Goal: Check status: Check status

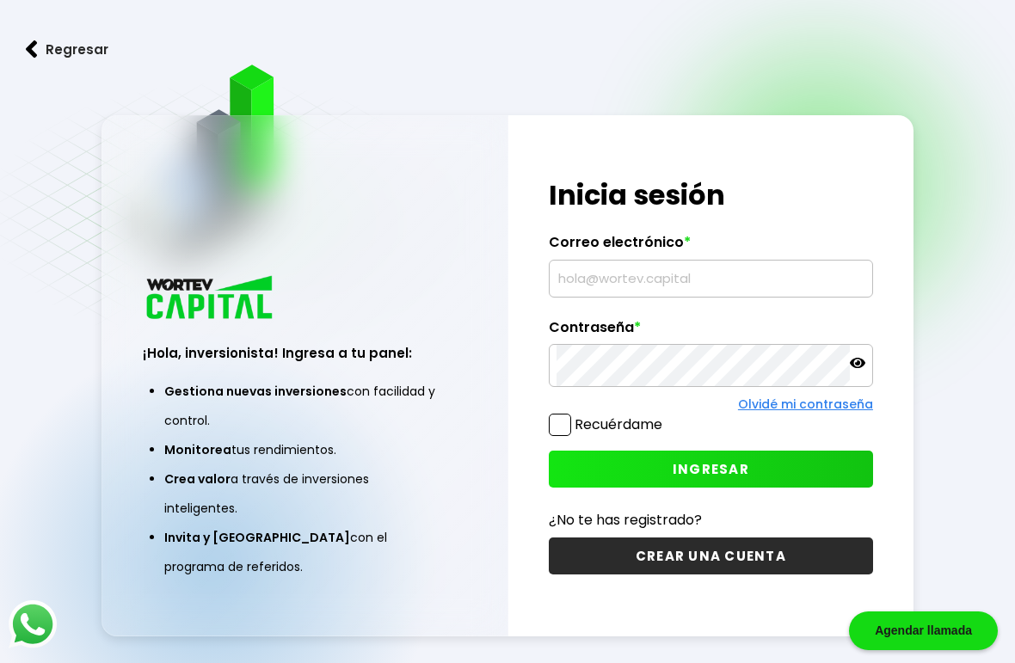
click at [685, 297] on input "text" at bounding box center [710, 279] width 309 height 36
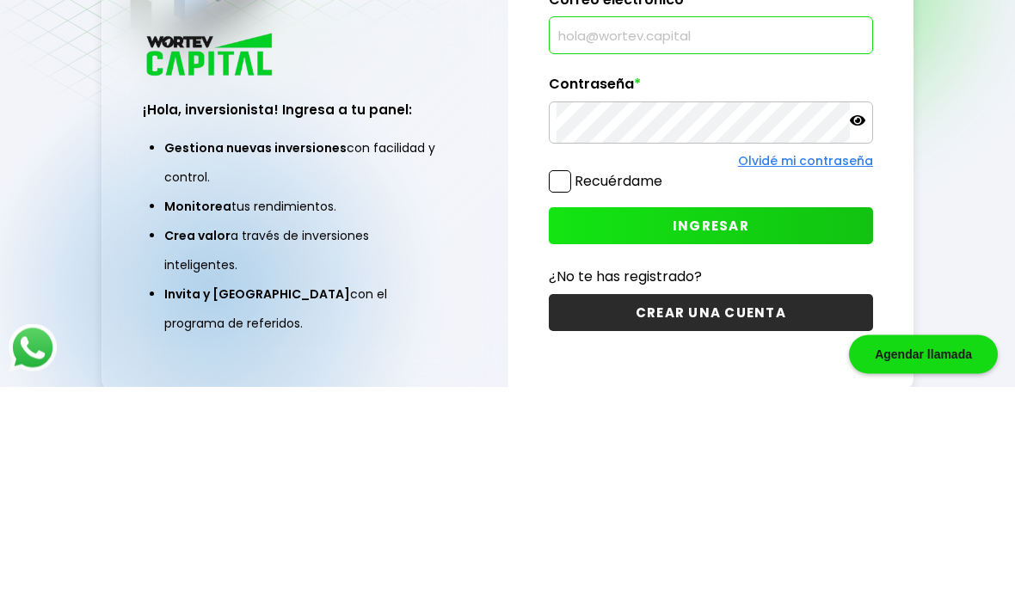
scroll to position [157, 0]
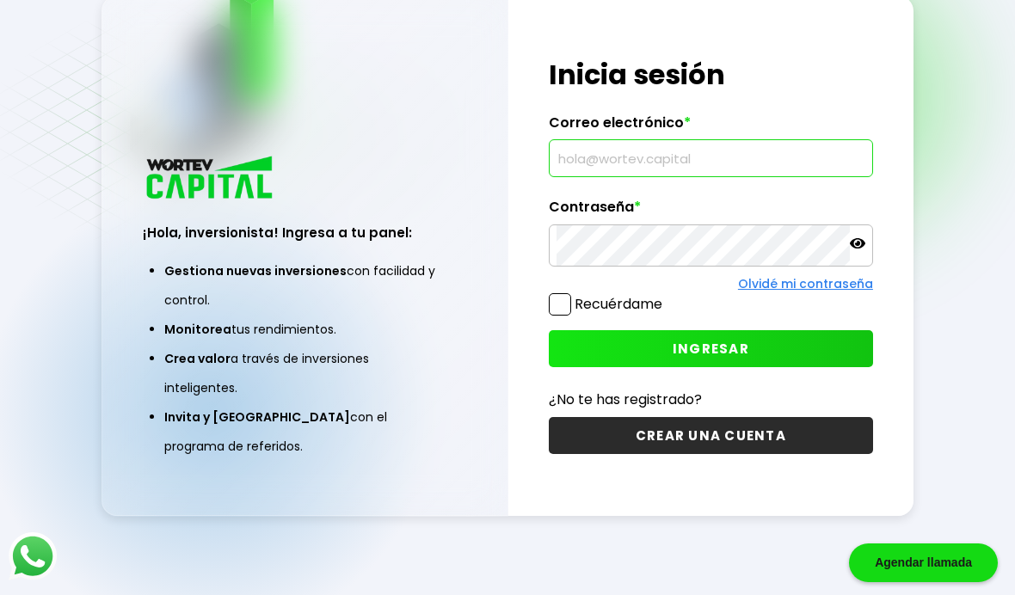
type input "[EMAIL_ADDRESS][DOMAIN_NAME]"
click at [710, 340] on span "INGRESAR" at bounding box center [711, 349] width 77 height 18
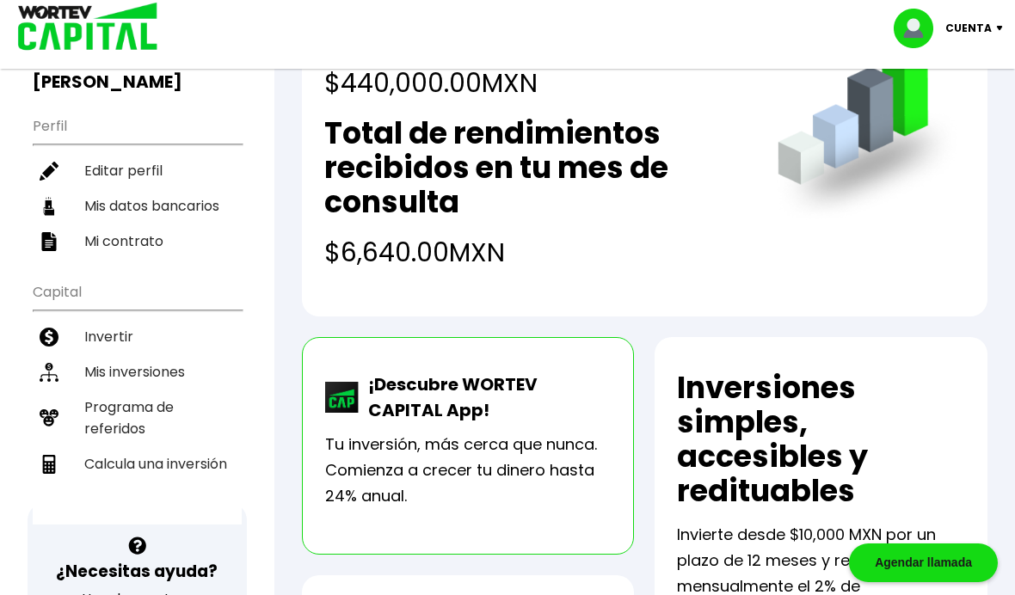
scroll to position [155, 0]
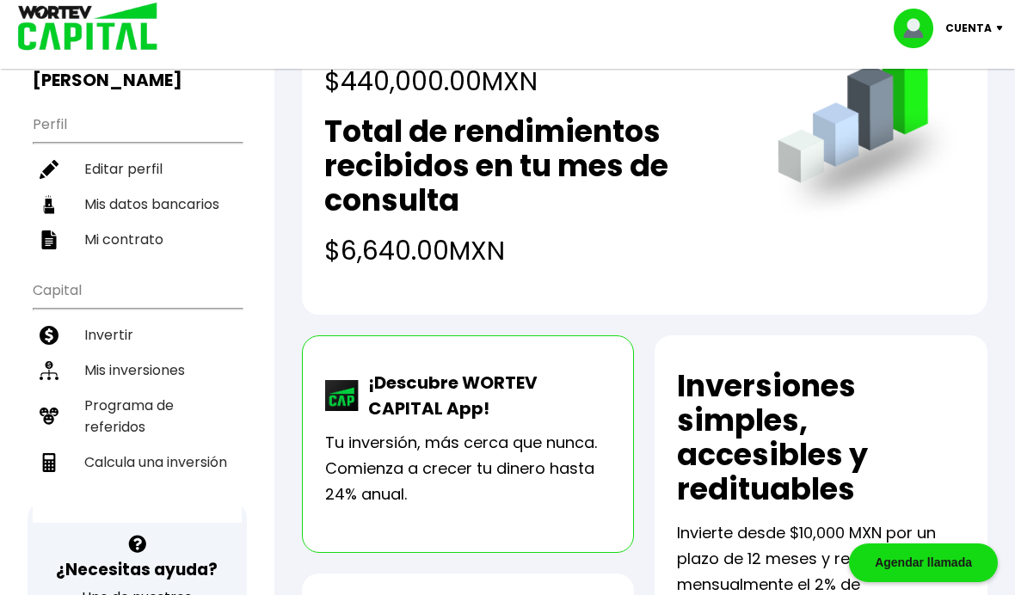
click at [151, 354] on li "Mis inversiones" at bounding box center [137, 370] width 209 height 35
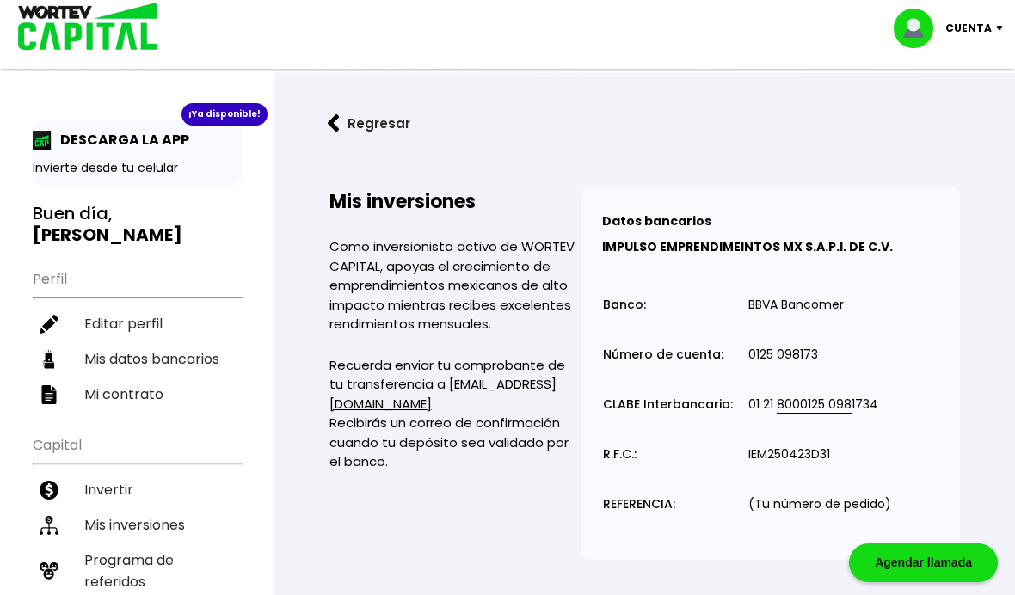
click at [338, 121] on img at bounding box center [334, 123] width 12 height 18
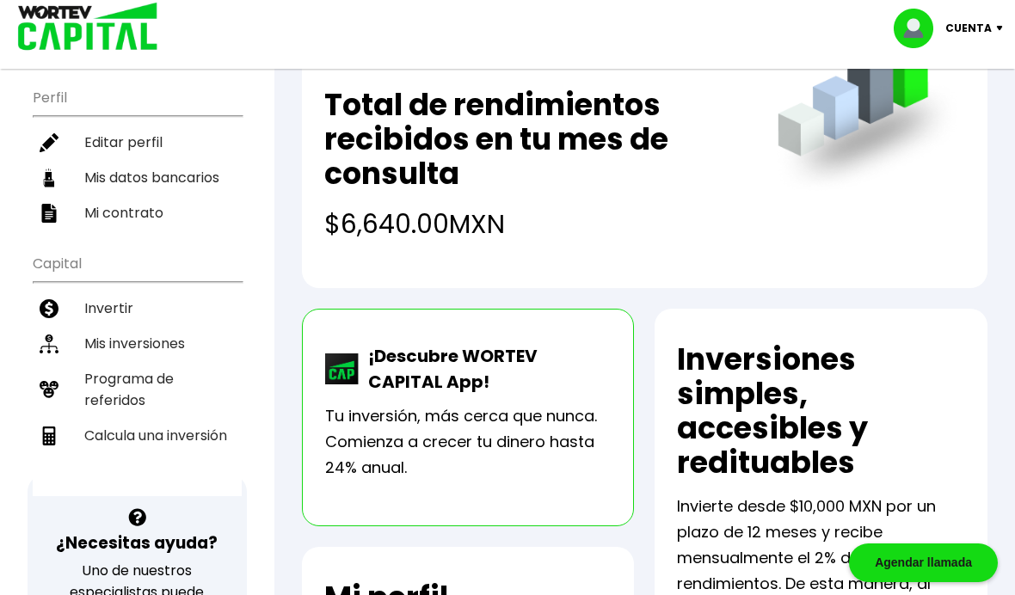
scroll to position [183, 0]
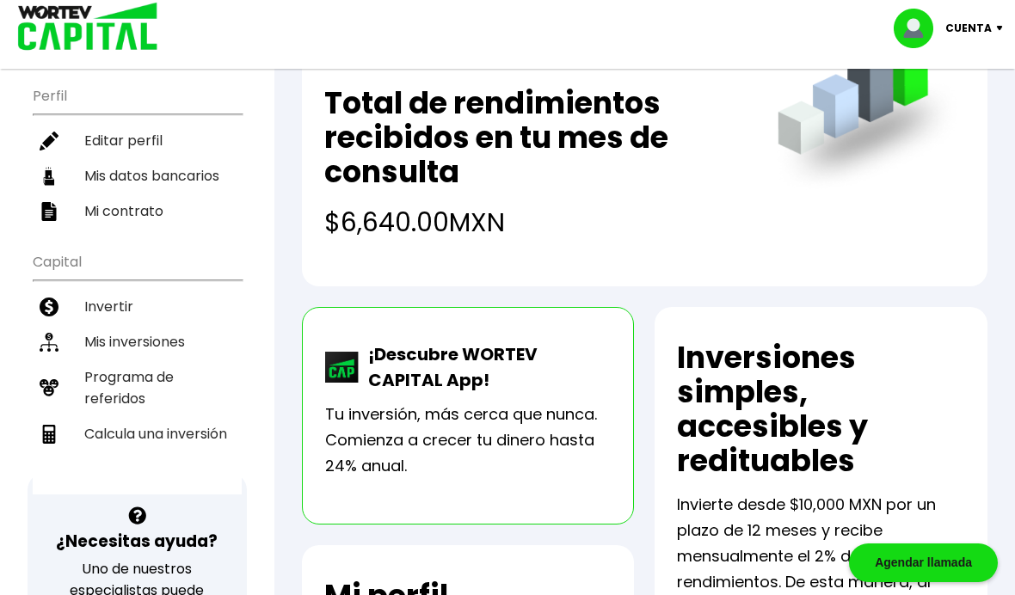
click at [148, 324] on li "Mis inversiones" at bounding box center [137, 341] width 209 height 35
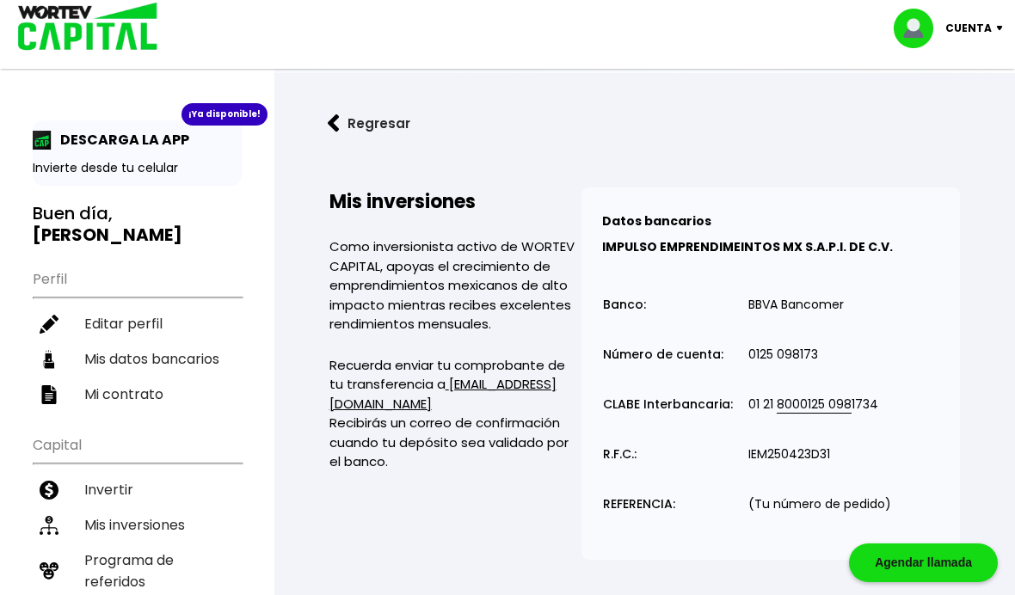
click at [980, 35] on p "Cuenta" at bounding box center [968, 28] width 46 height 26
click at [934, 120] on li "Cerrar sesión" at bounding box center [951, 114] width 138 height 35
